Goal: Transaction & Acquisition: Purchase product/service

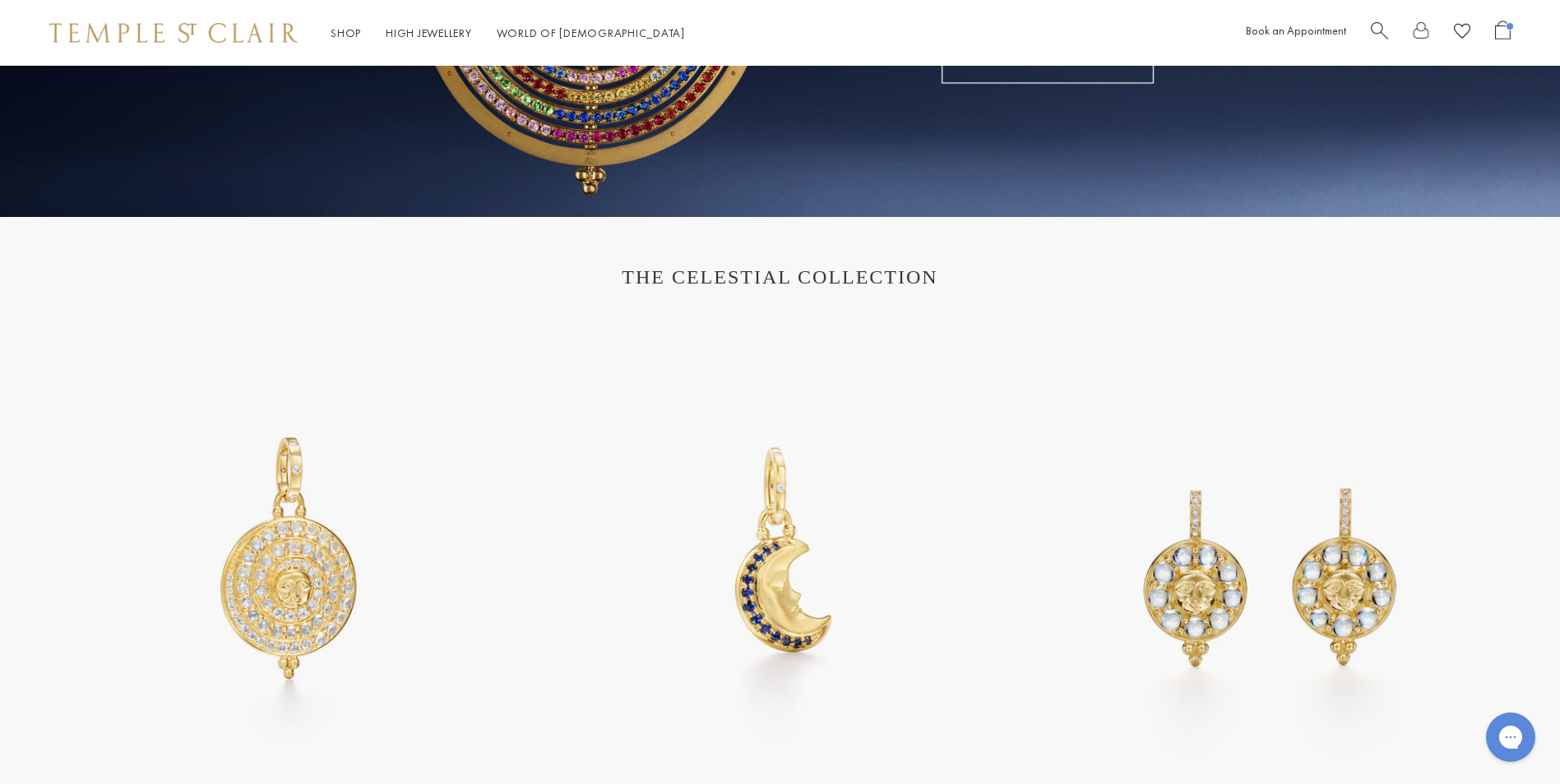
scroll to position [563, 0]
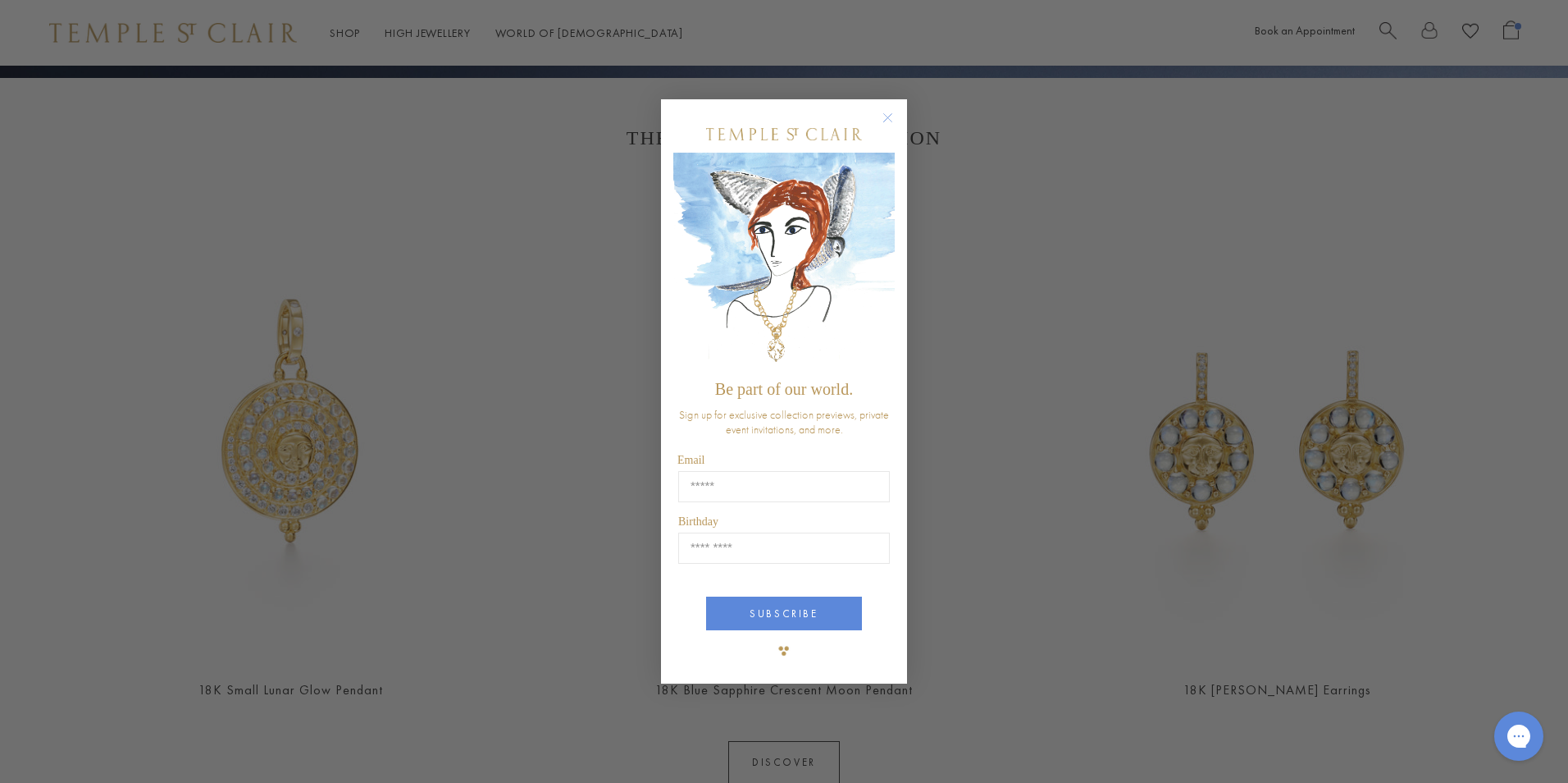
drag, startPoint x: 1558, startPoint y: 106, endPoint x: 1571, endPoint y: 134, distance: 30.9
click at [890, 118] on circle "Close dialog" at bounding box center [888, 118] width 20 height 20
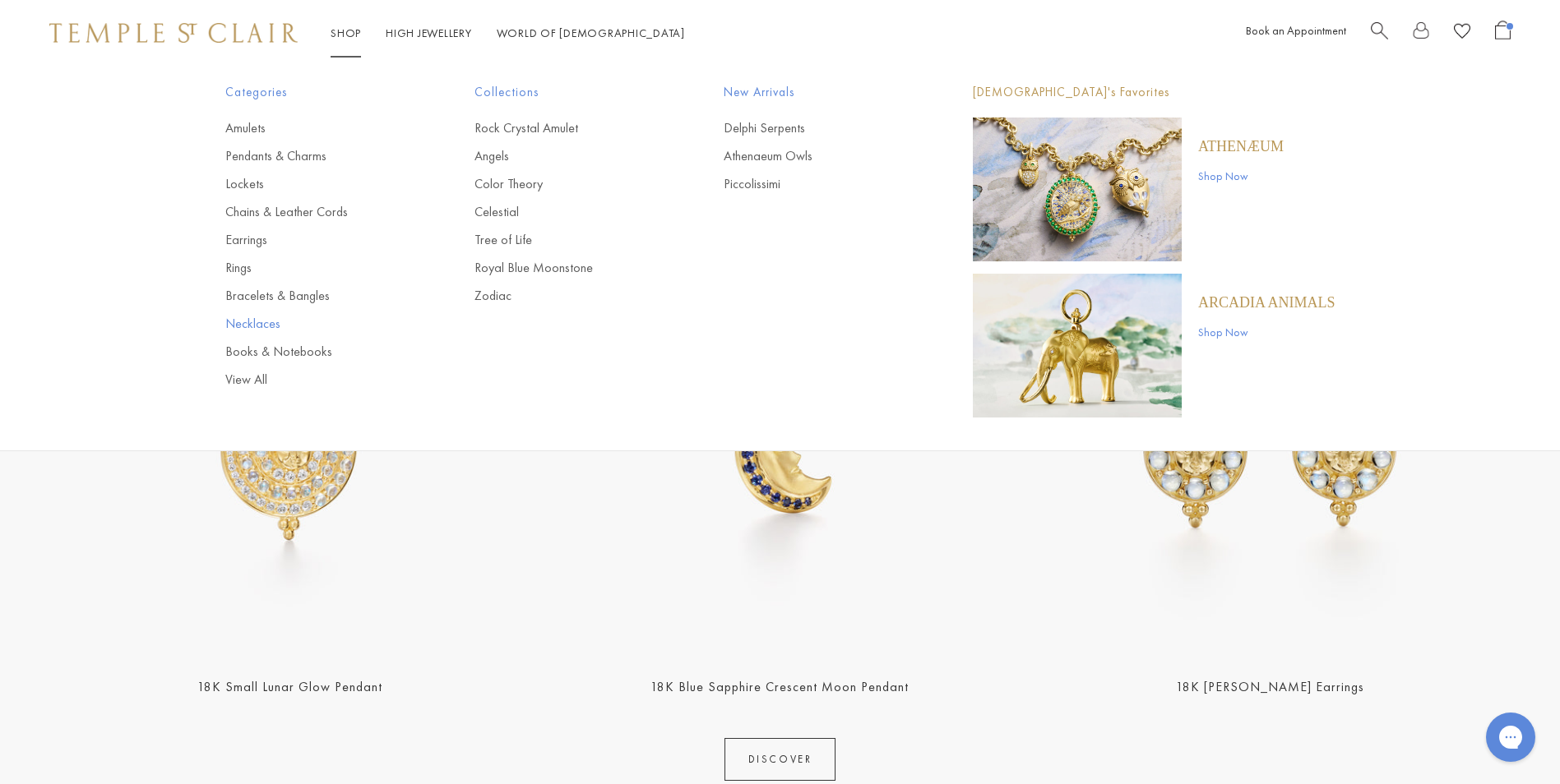
click at [263, 323] on link "Necklaces" at bounding box center [317, 323] width 184 height 18
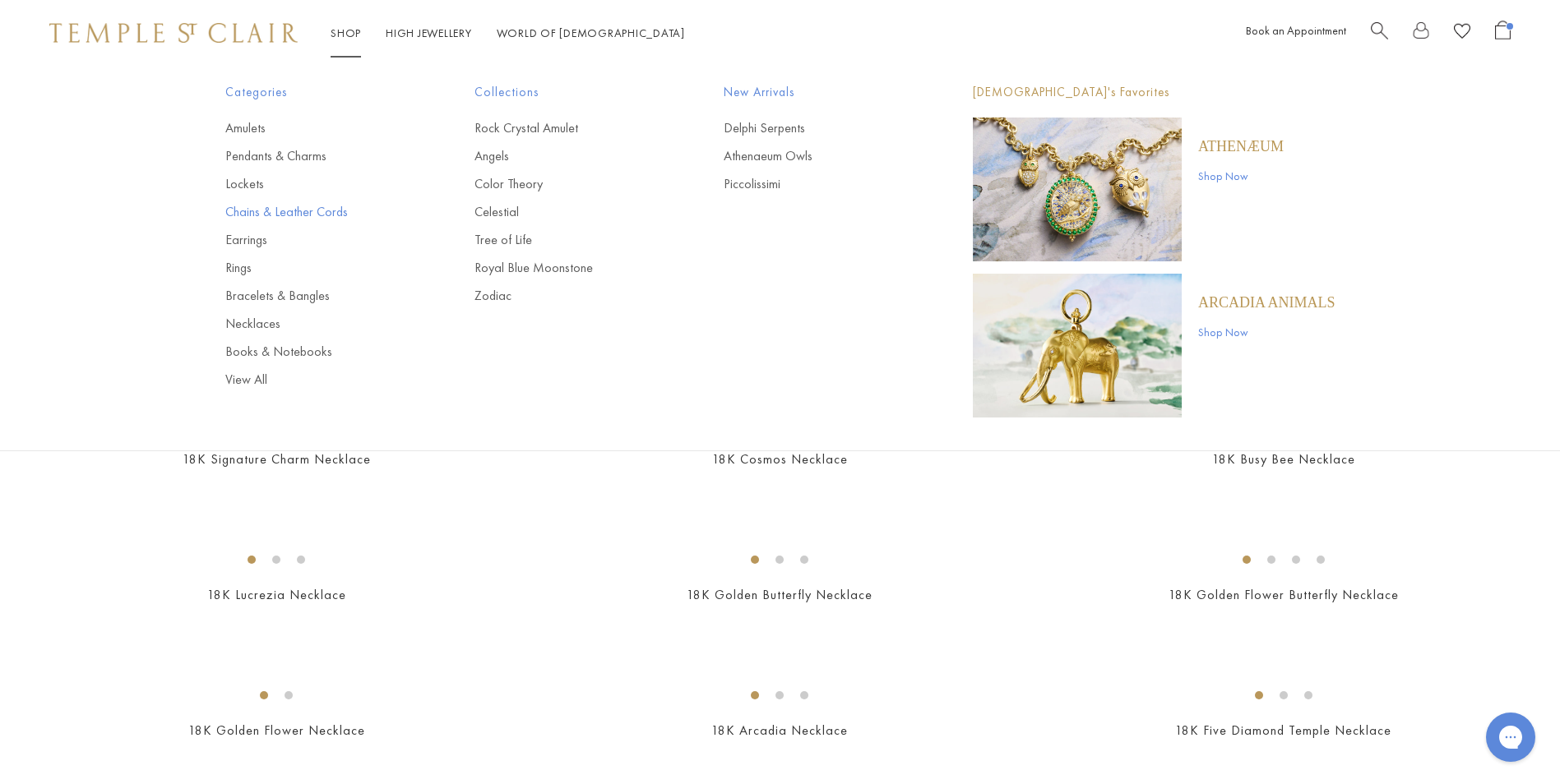
click at [309, 218] on link "Chains & Leather Cords" at bounding box center [317, 212] width 184 height 18
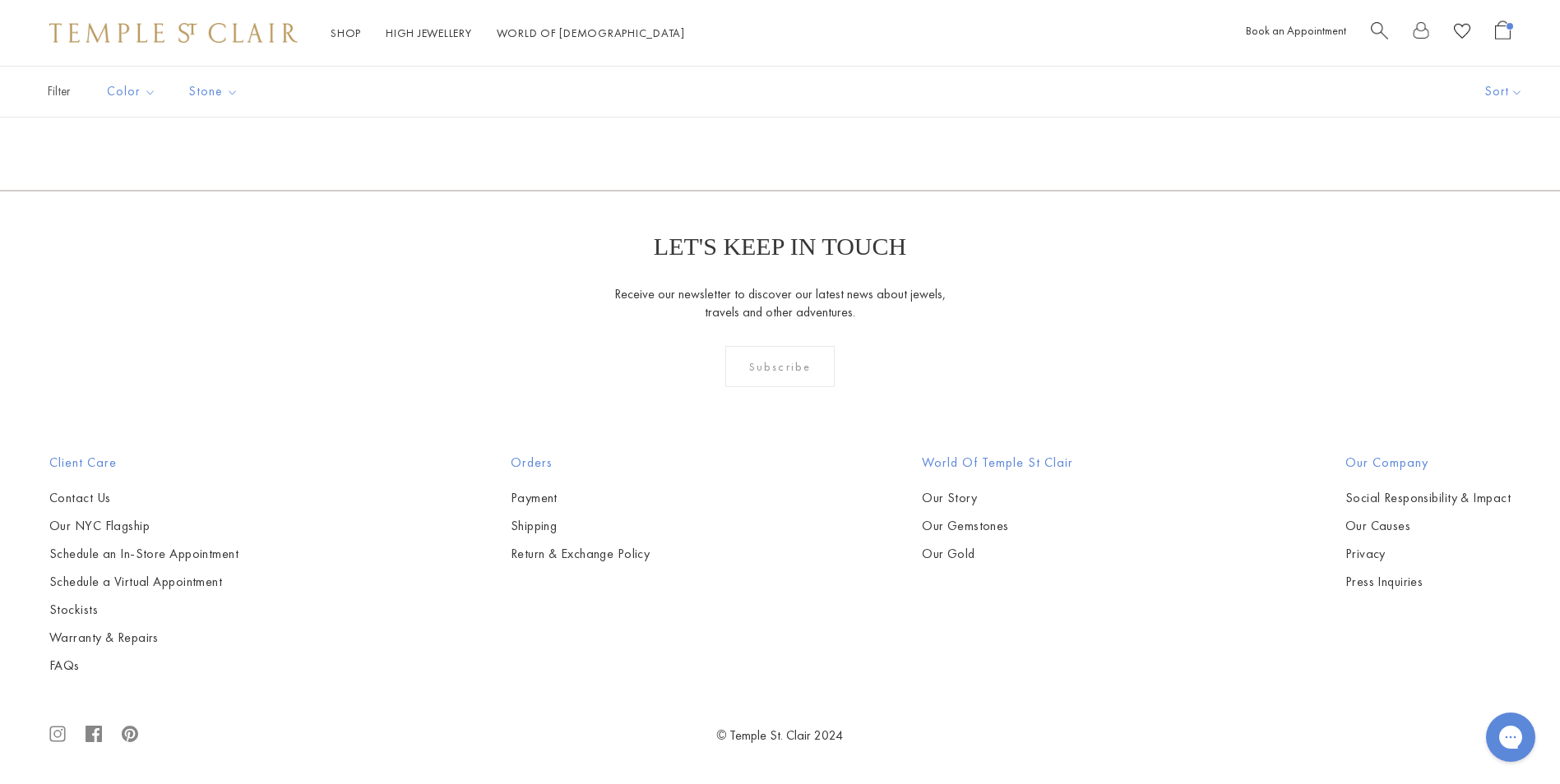
scroll to position [2476, 0]
click at [0, 0] on img at bounding box center [0, 0] width 0 height 0
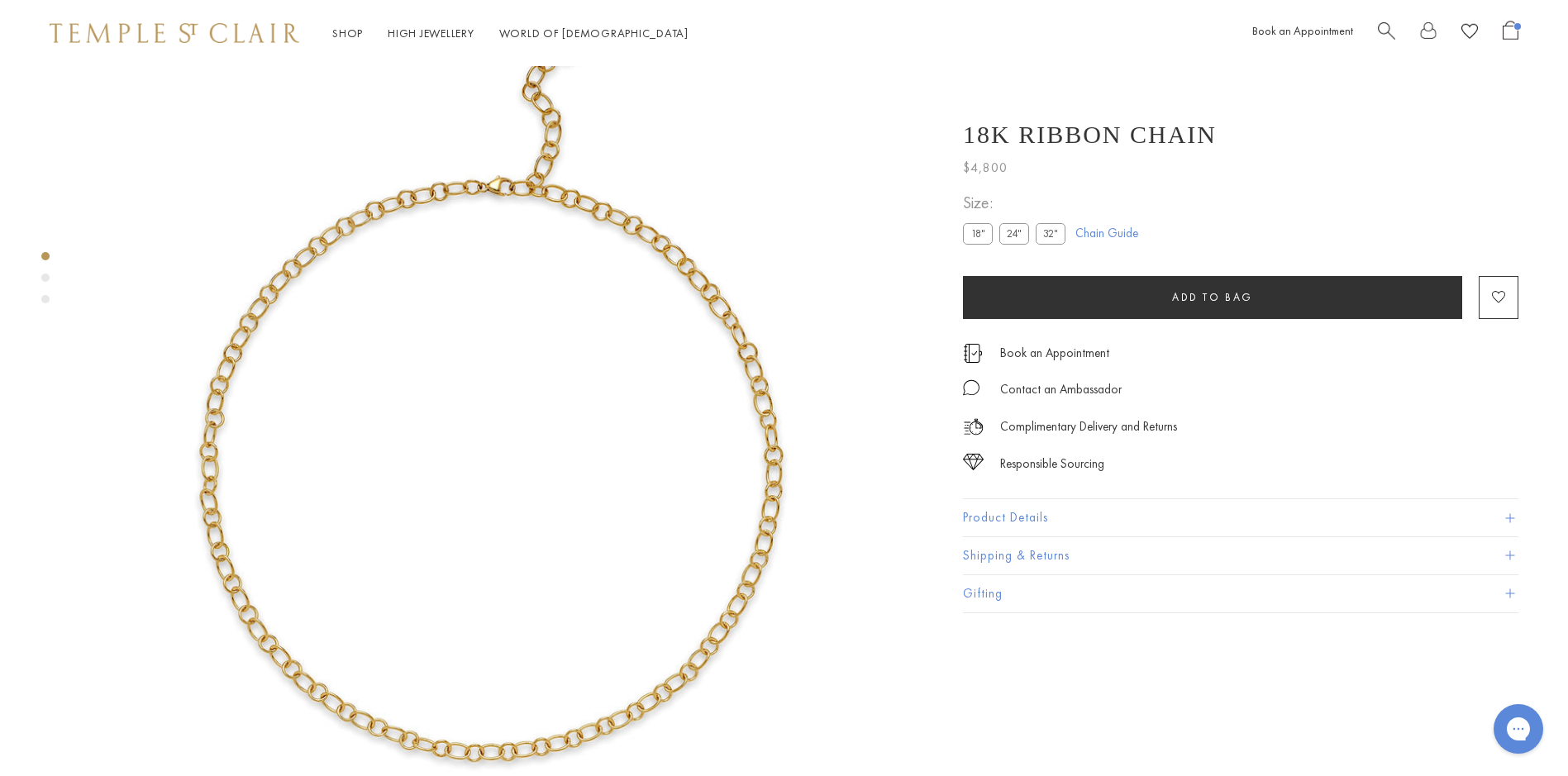
scroll to position [66, 0]
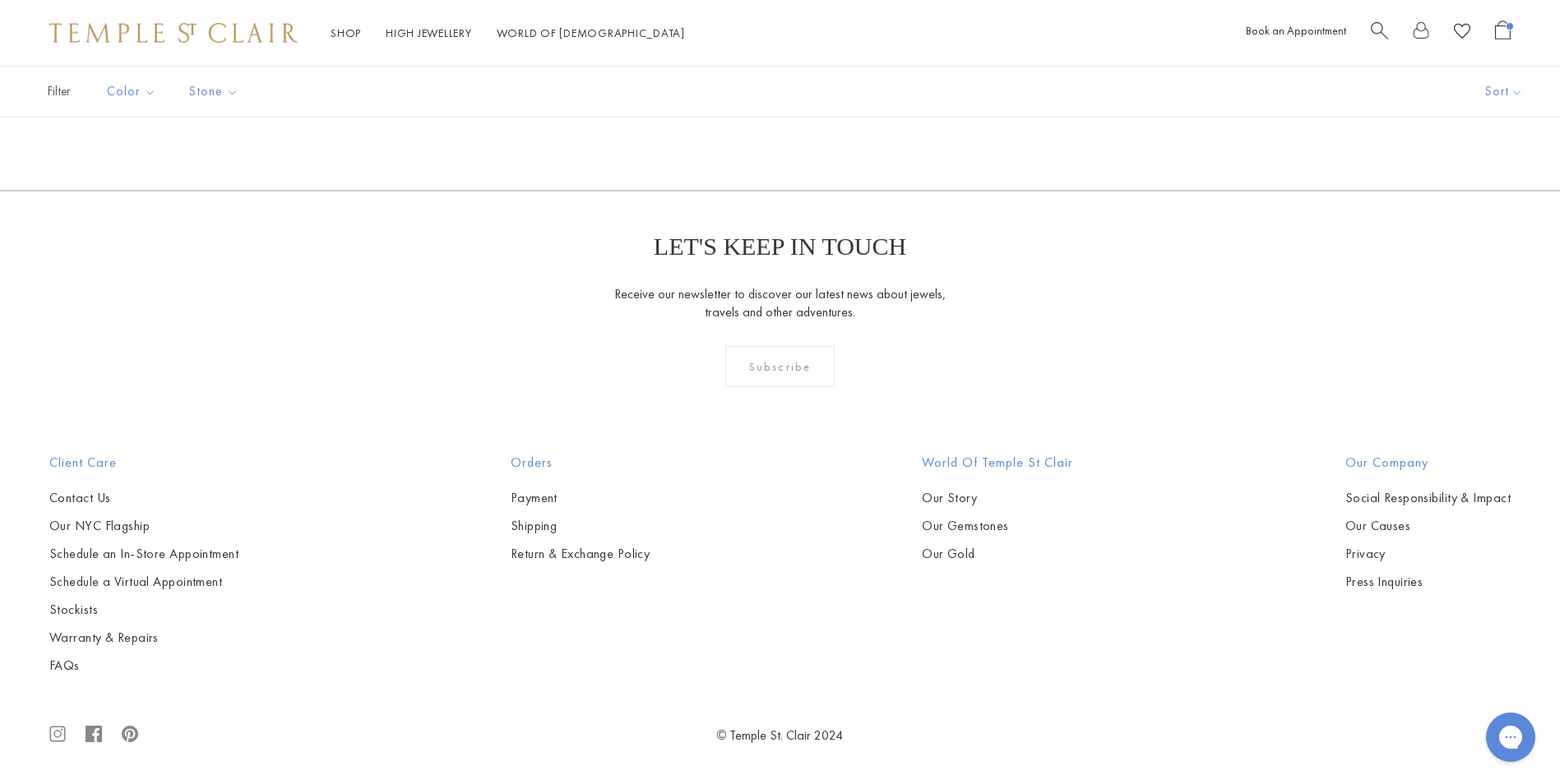
scroll to position [1262, 0]
click at [0, 0] on img at bounding box center [0, 0] width 0 height 0
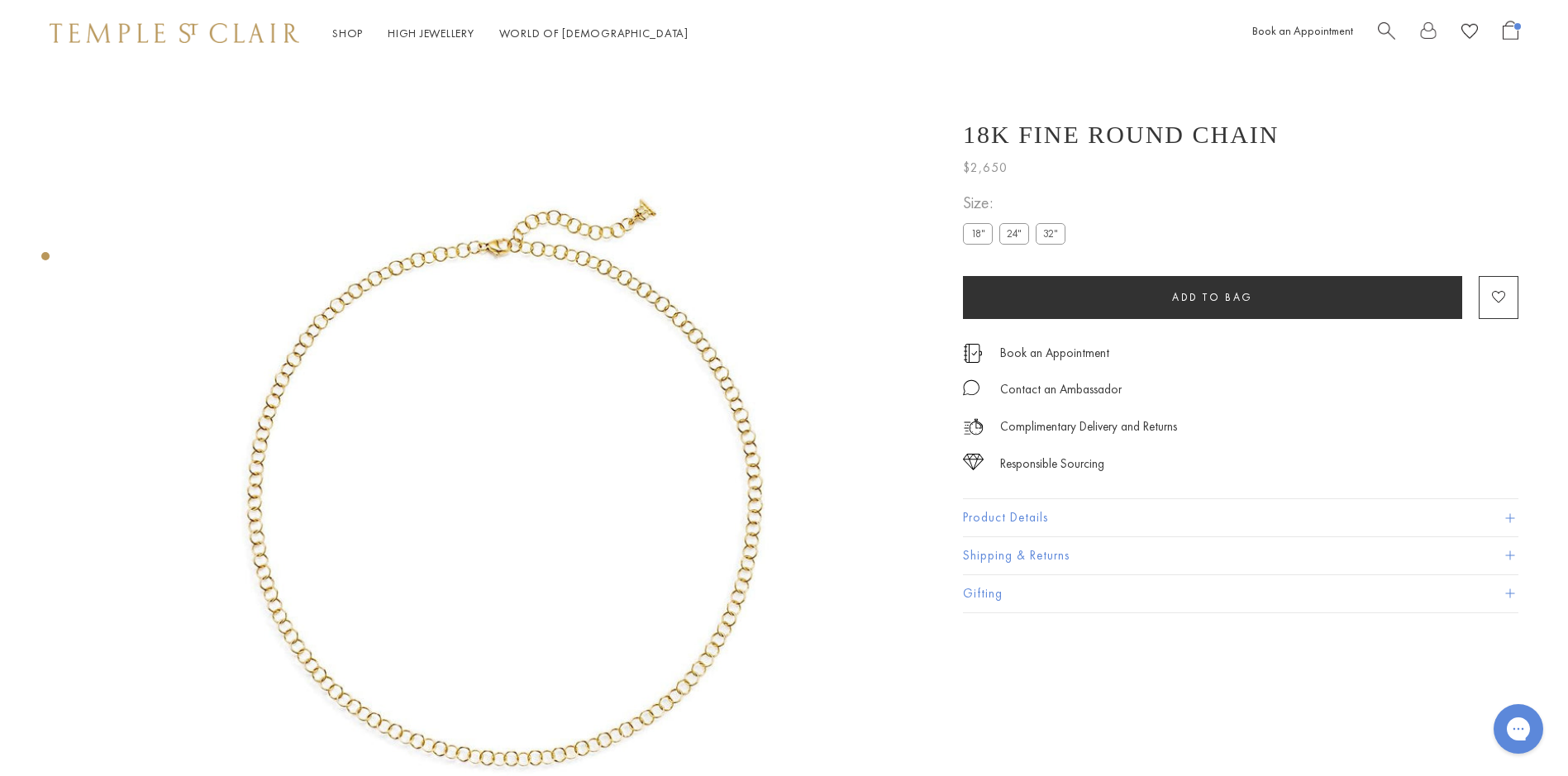
drag, startPoint x: 1165, startPoint y: 301, endPoint x: 1333, endPoint y: 195, distance: 198.6
click at [1189, 286] on button "Add to bag" at bounding box center [1211, 297] width 499 height 43
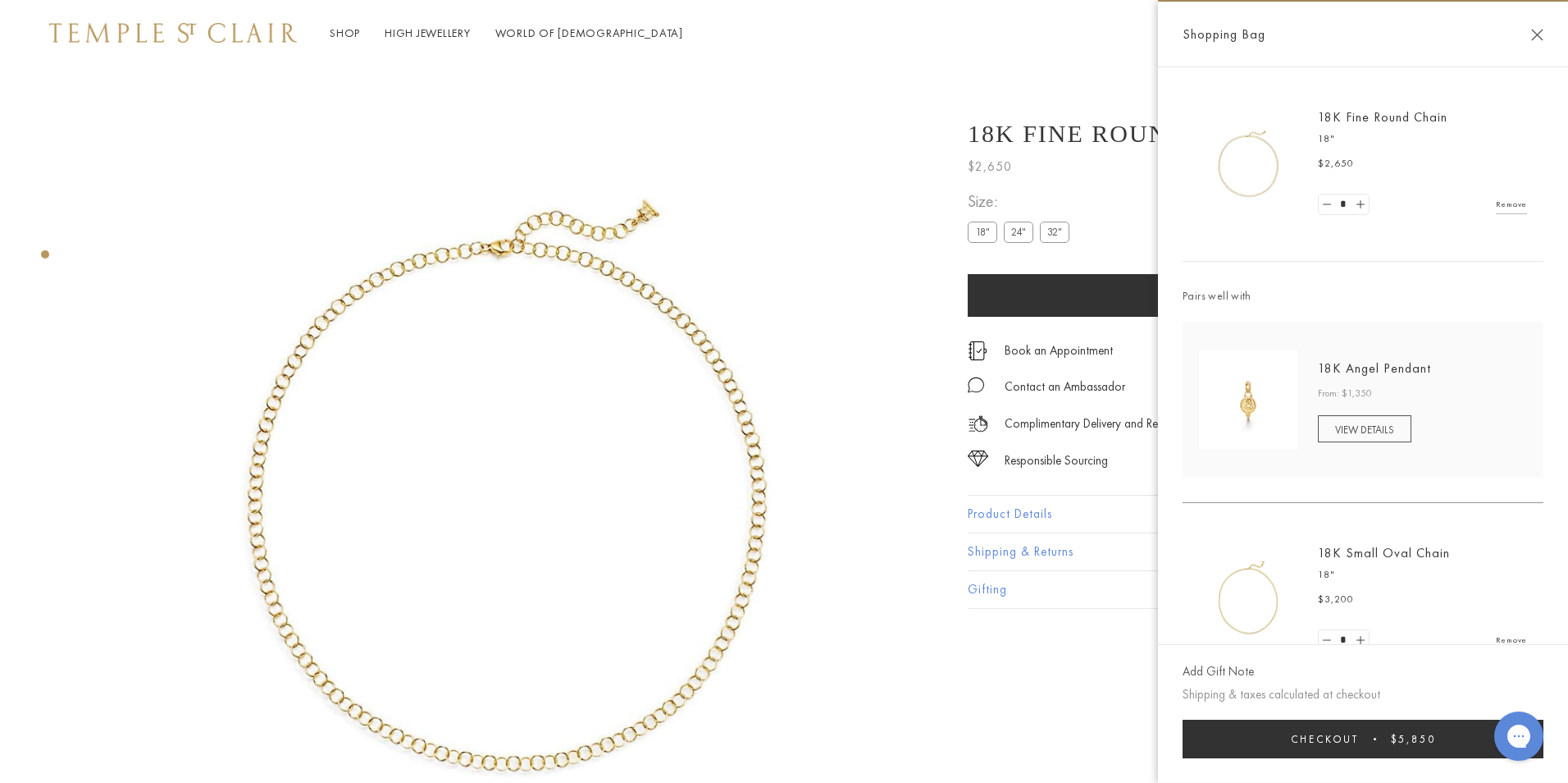
click at [1538, 34] on button "Close Shopping Bag" at bounding box center [1537, 34] width 13 height 13
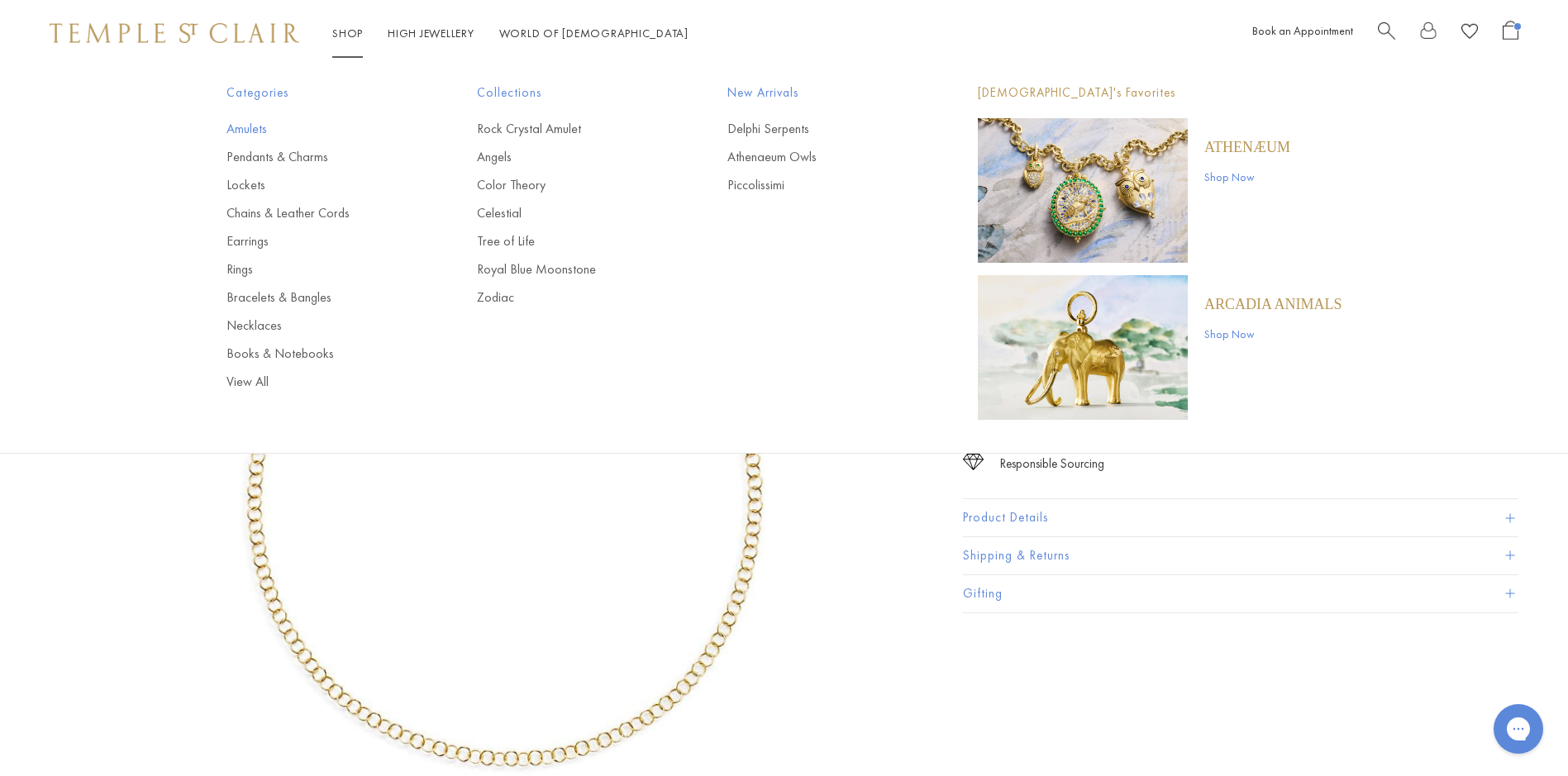
click at [249, 130] on link "Amulets" at bounding box center [318, 129] width 185 height 18
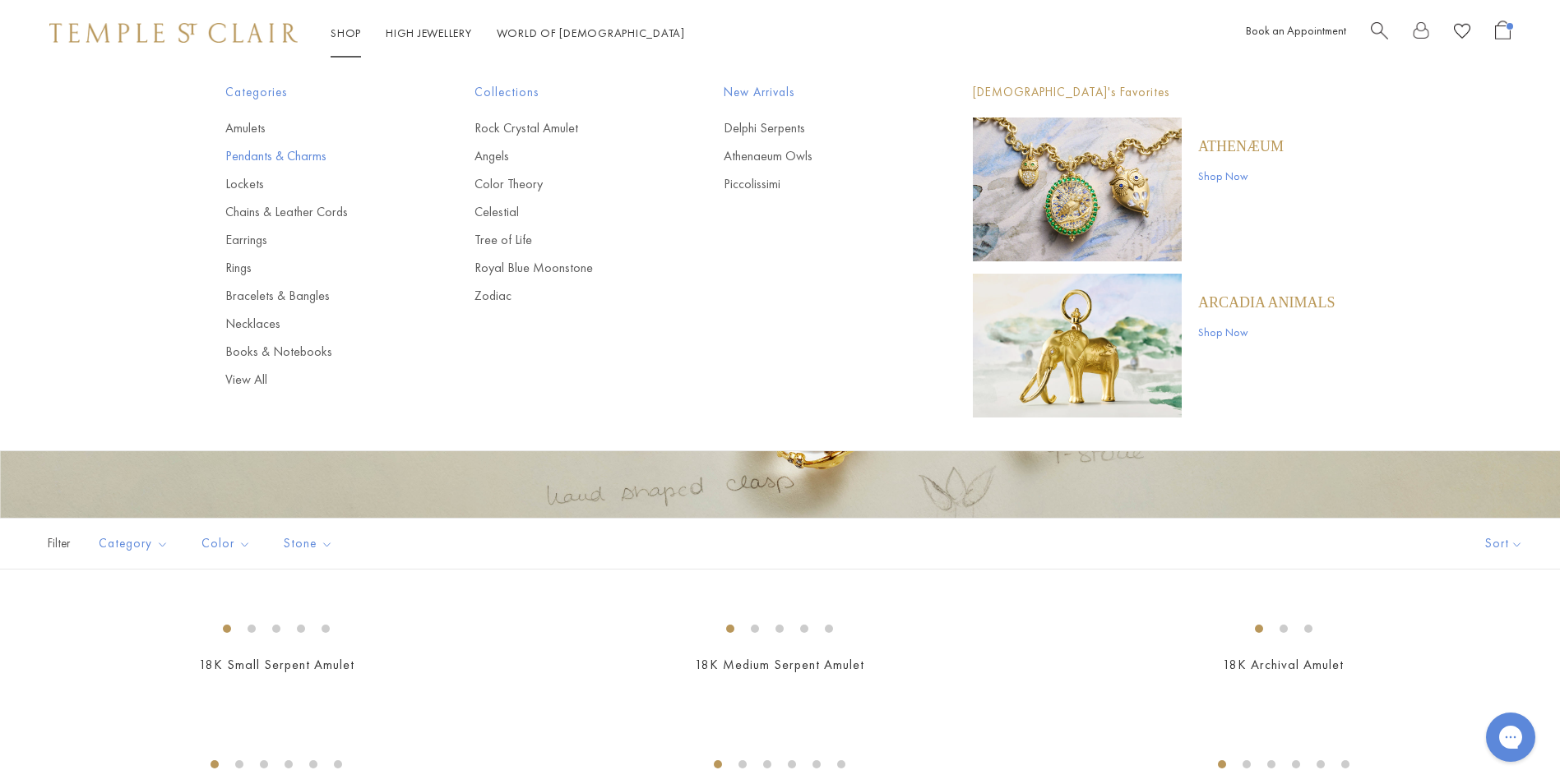
click at [257, 153] on link "Pendants & Charms" at bounding box center [317, 156] width 184 height 18
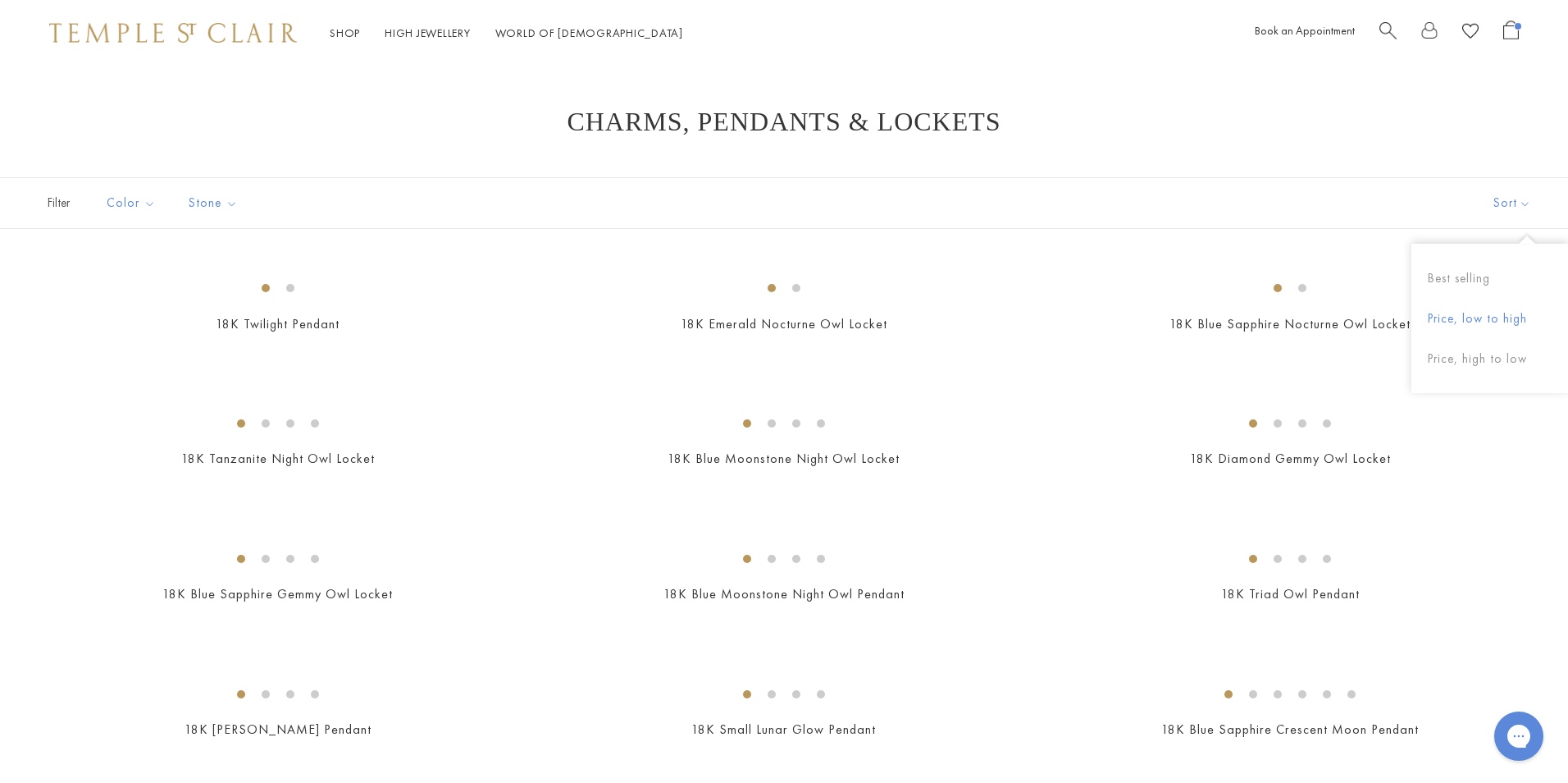
click at [1513, 314] on button "Price, low to high" at bounding box center [1490, 318] width 157 height 40
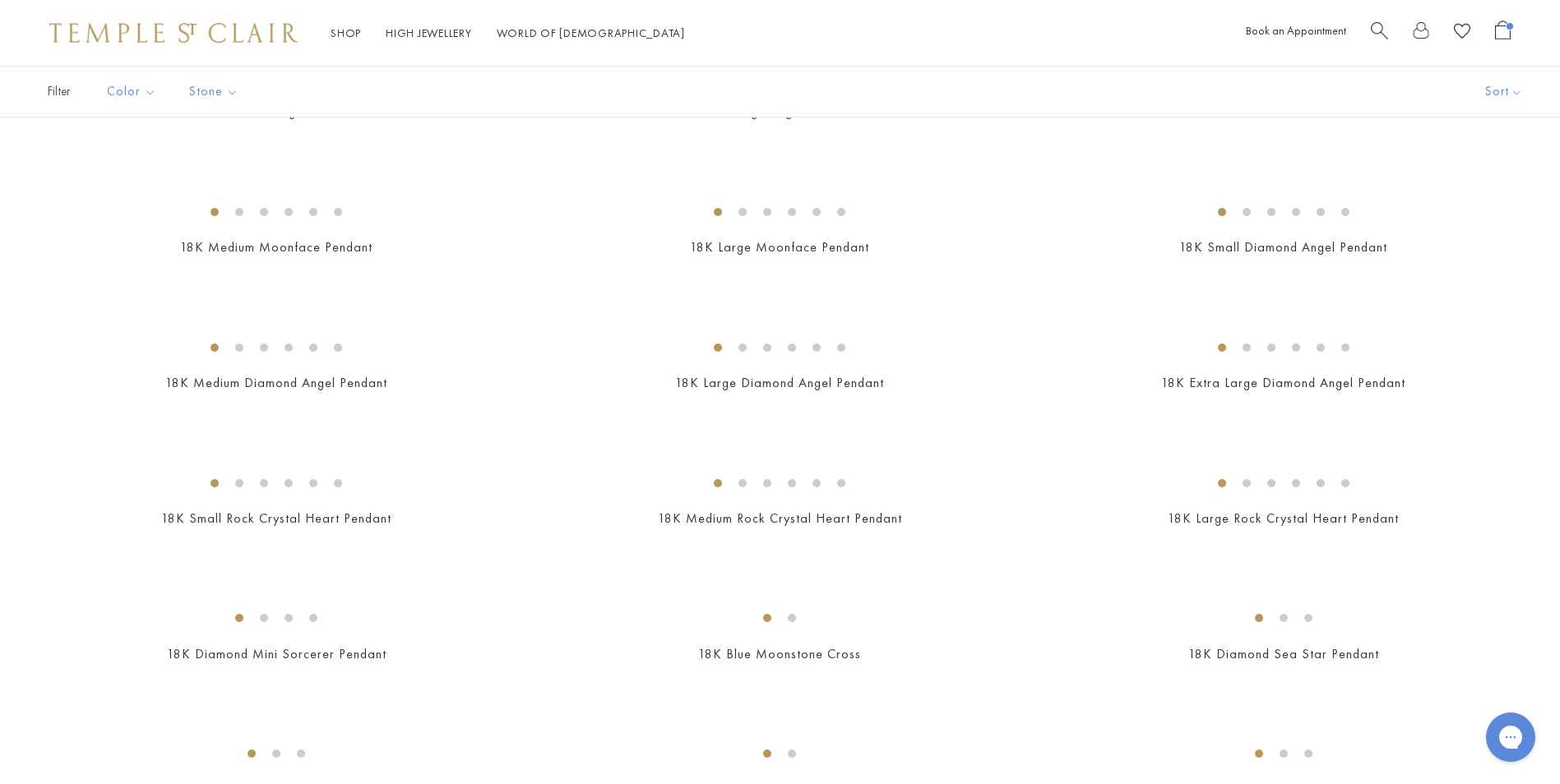
scroll to position [696, 0]
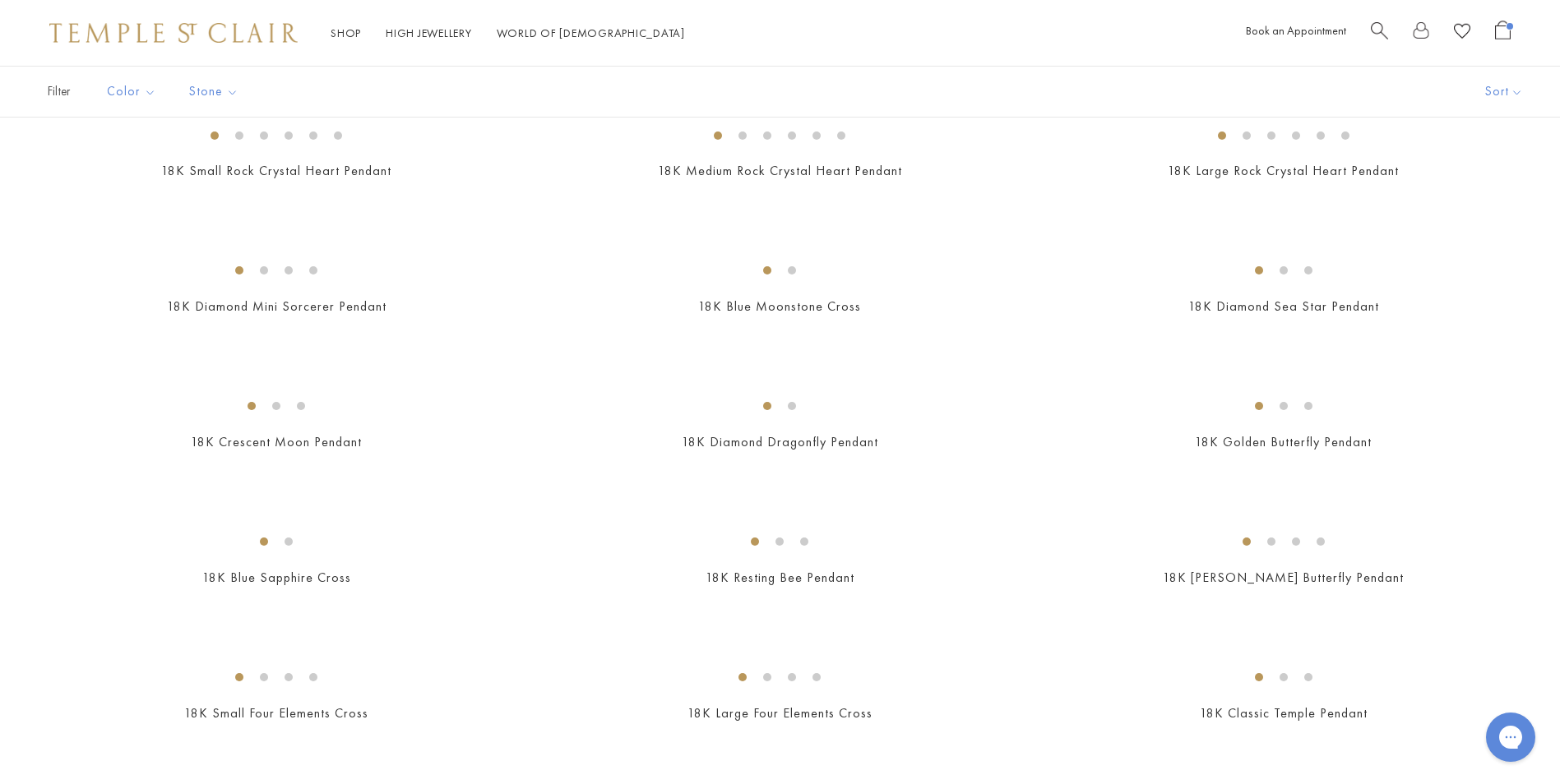
click at [0, 0] on img at bounding box center [0, 0] width 0 height 0
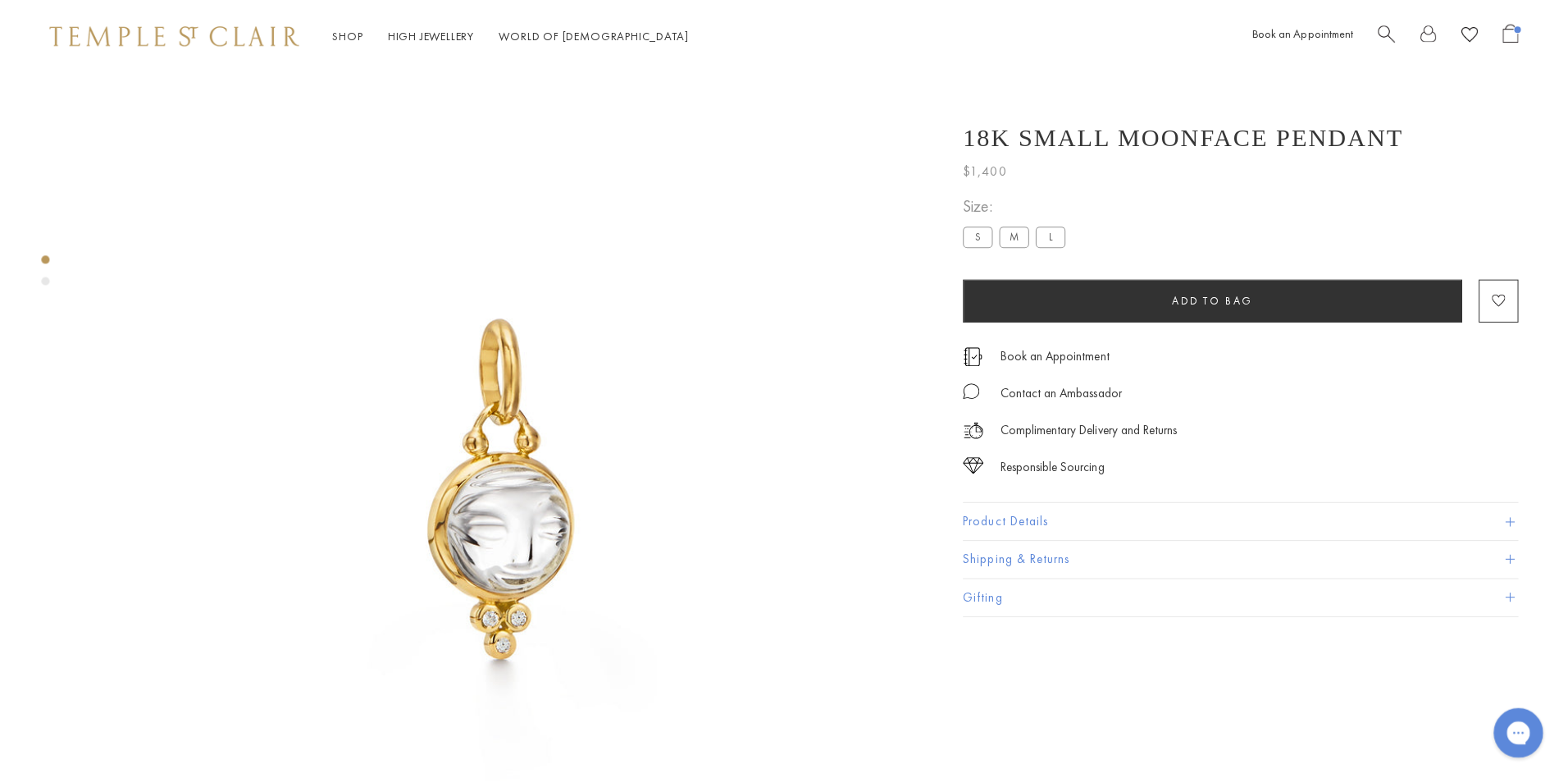
scroll to position [0, 3]
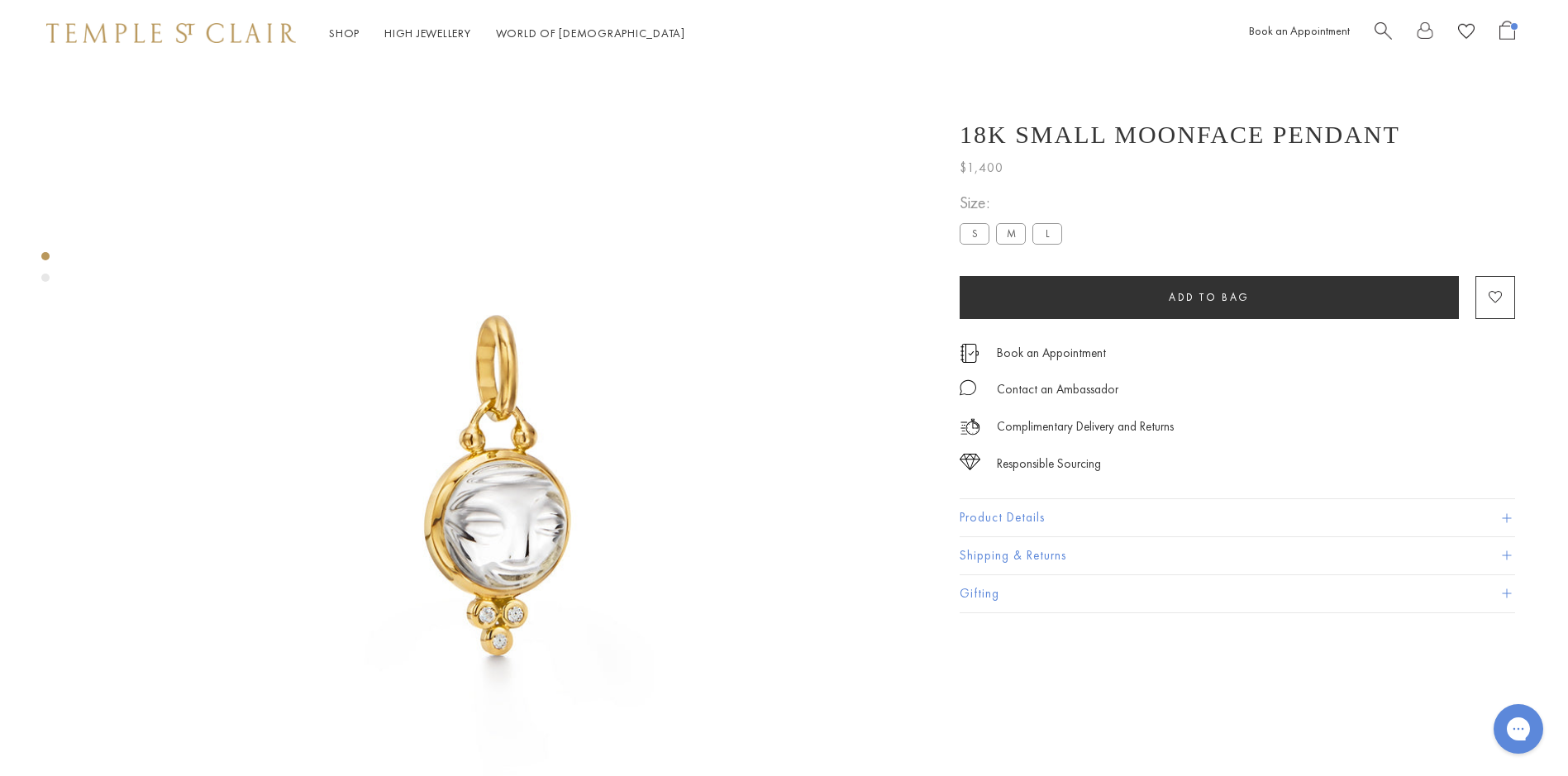
drag, startPoint x: 1564, startPoint y: 58, endPoint x: 1577, endPoint y: 157, distance: 99.8
click at [1130, 307] on button "Add to bag" at bounding box center [1208, 297] width 499 height 43
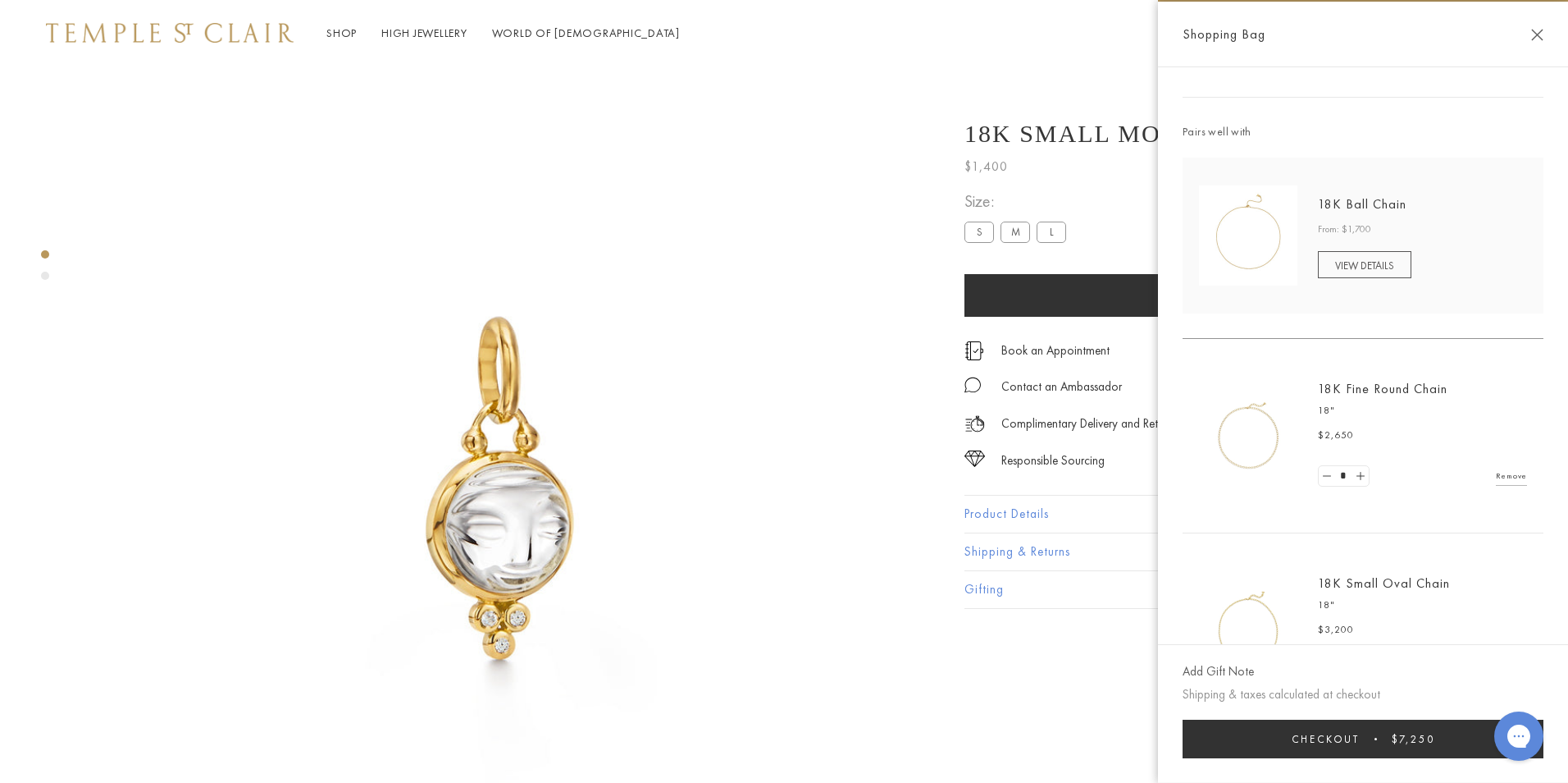
scroll to position [155, 0]
drag, startPoint x: 1538, startPoint y: 35, endPoint x: 1552, endPoint y: 76, distance: 43.3
click at [1545, 53] on div "Shopping Bag" at bounding box center [1363, 34] width 410 height 66
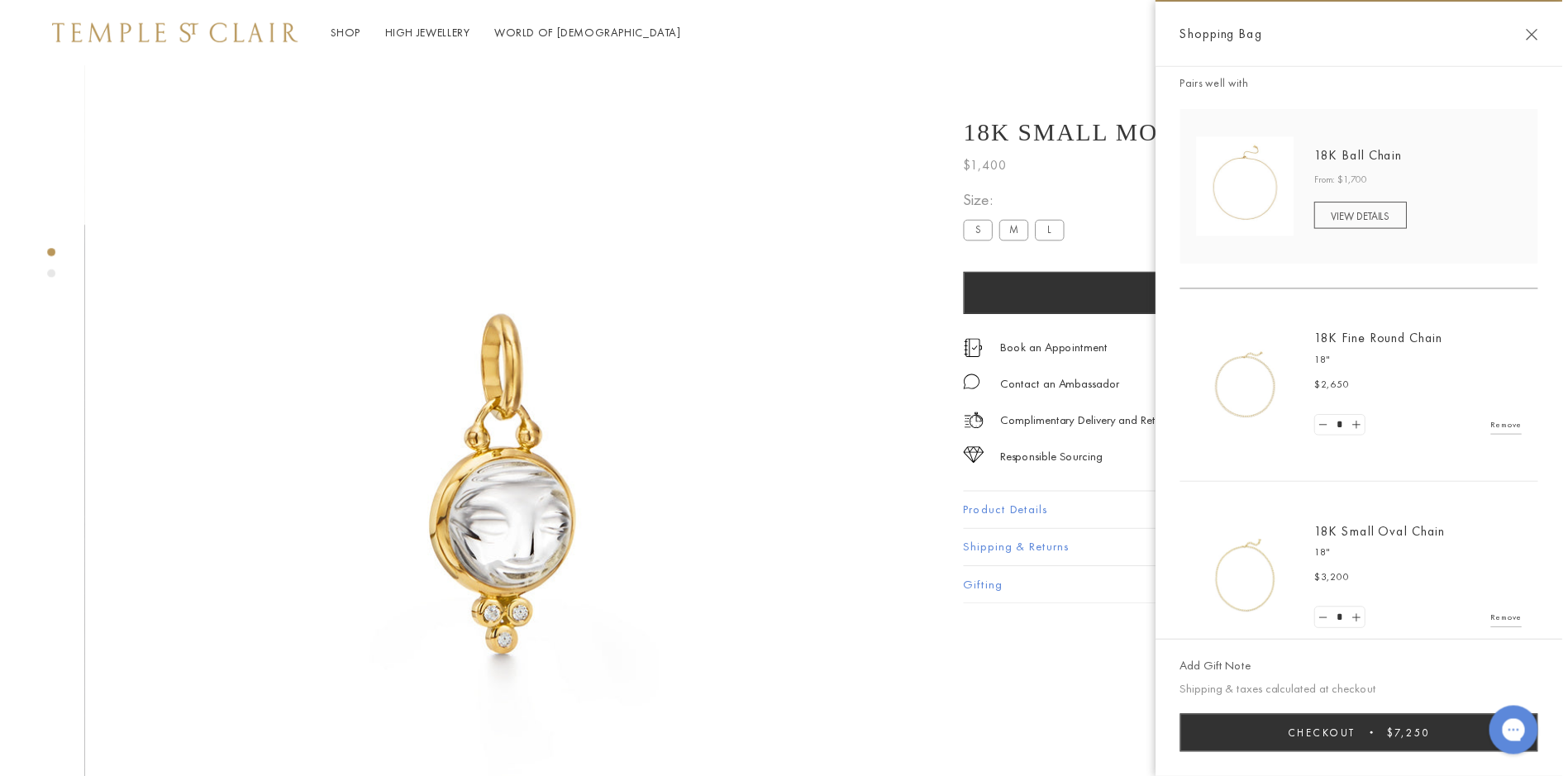
scroll to position [249, 0]
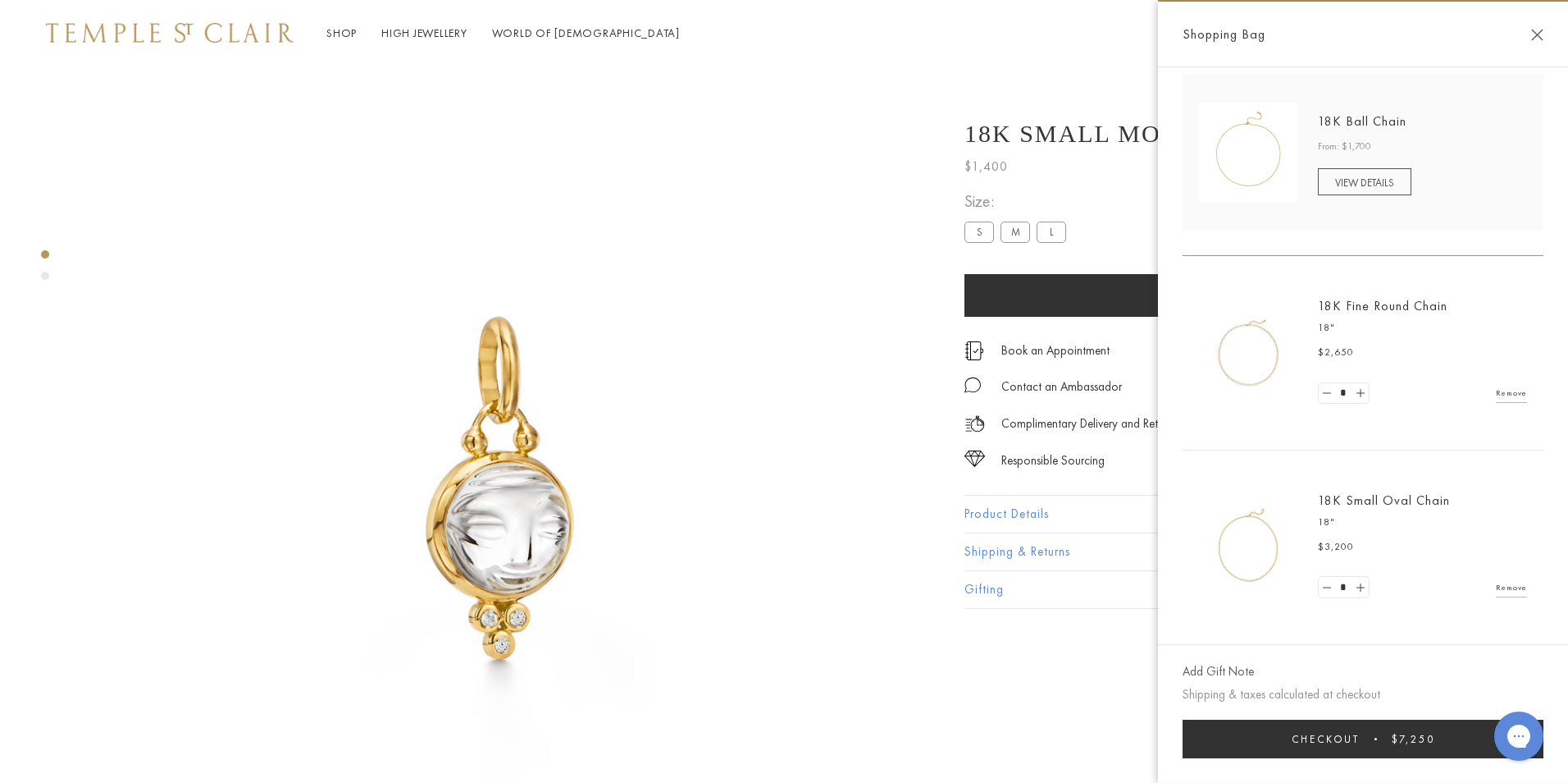
click at [1541, 31] on button "Close Shopping Bag" at bounding box center [1537, 34] width 13 height 13
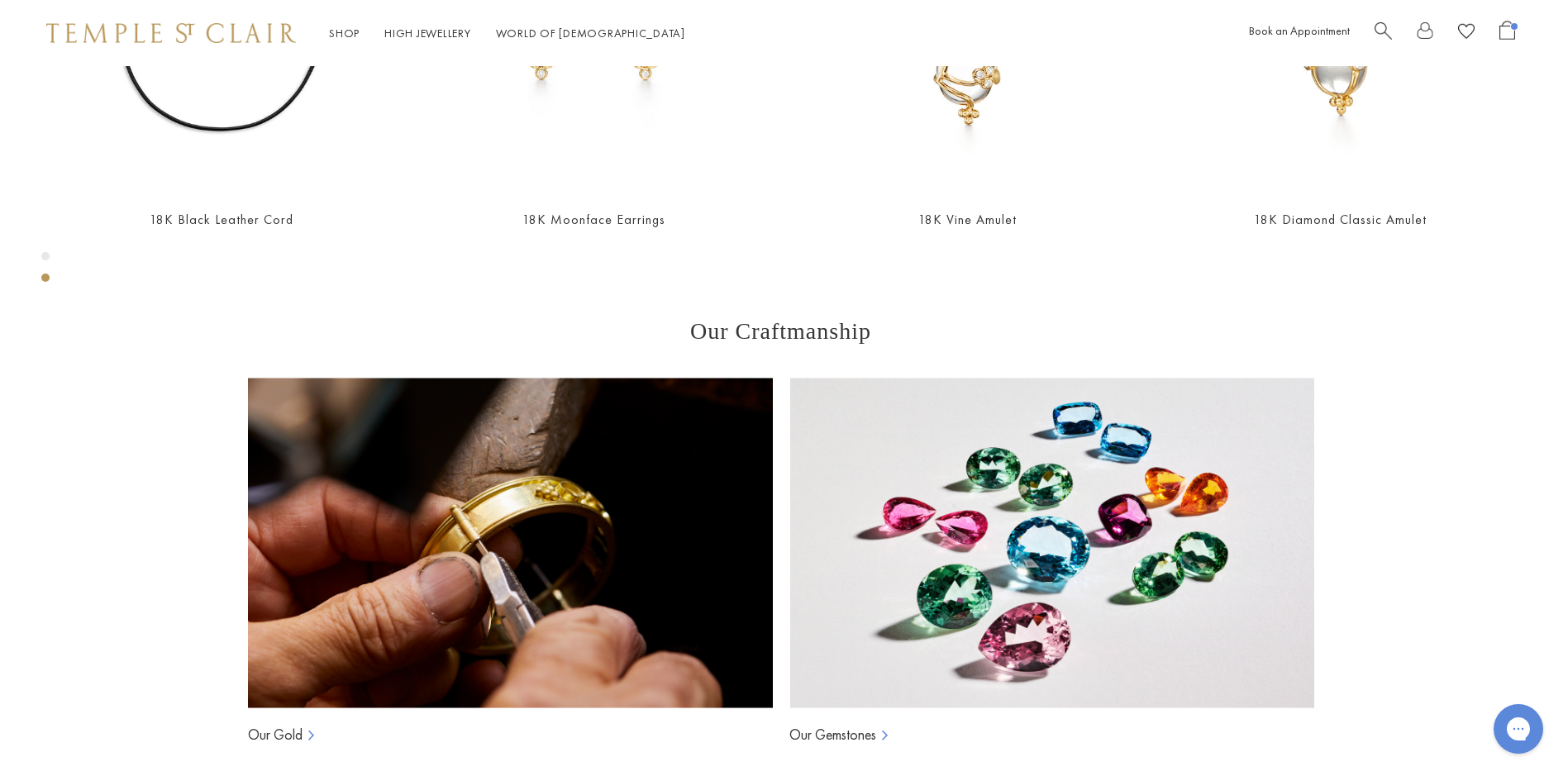
scroll to position [1230, 3]
